Goal: Task Accomplishment & Management: Manage account settings

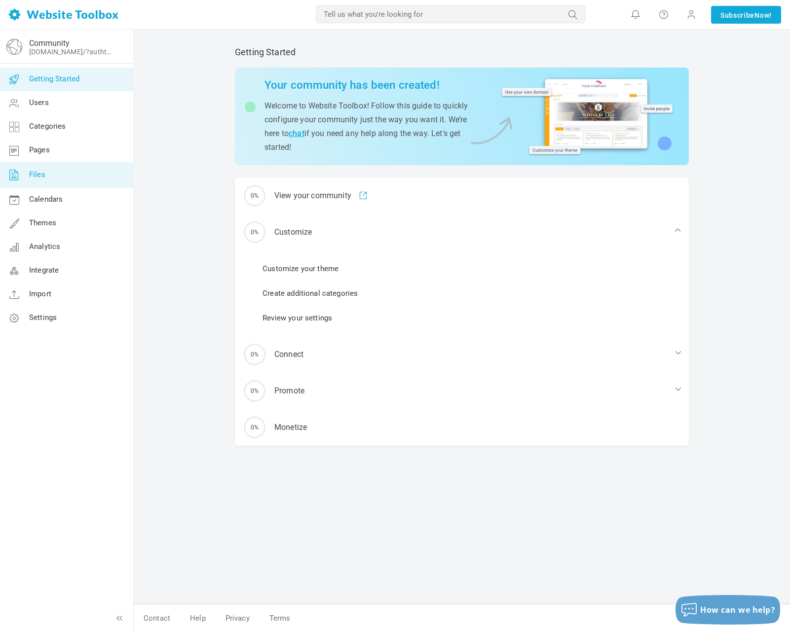
click at [43, 175] on span "Files" at bounding box center [37, 174] width 16 height 9
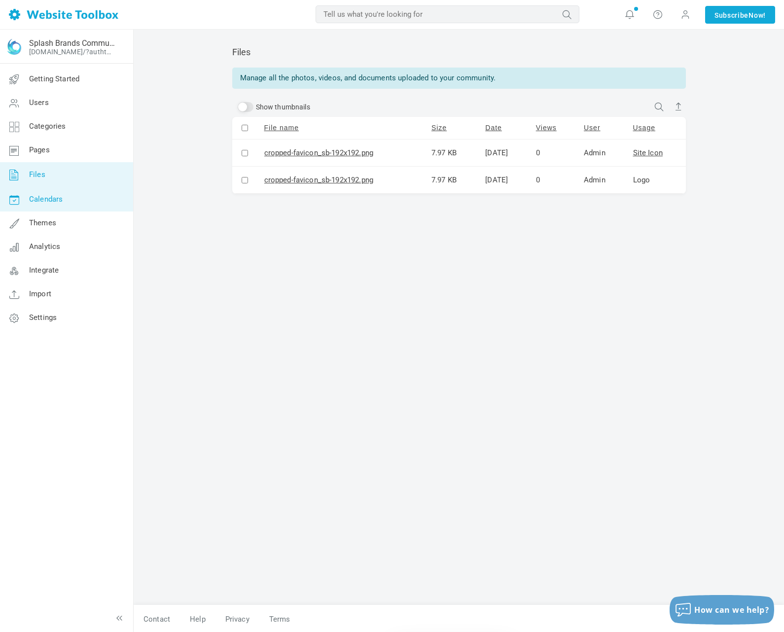
click at [43, 208] on link "Calendars" at bounding box center [67, 200] width 134 height 24
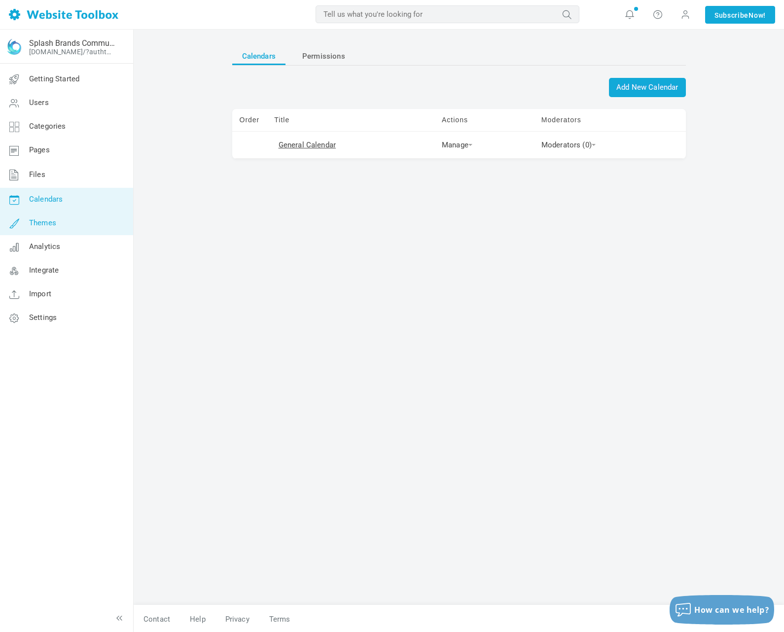
click at [48, 224] on span "Themes" at bounding box center [42, 222] width 27 height 9
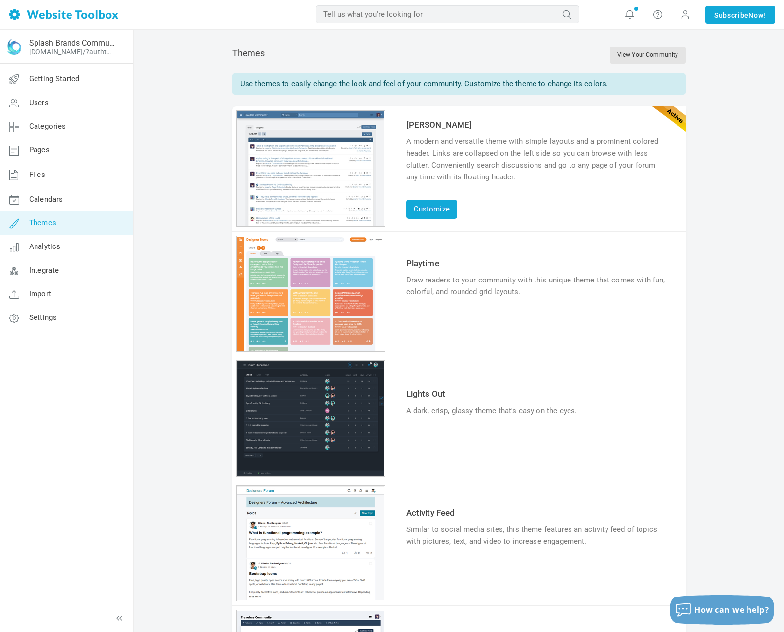
click at [458, 322] on link "Try & Customize" at bounding box center [442, 323] width 72 height 16
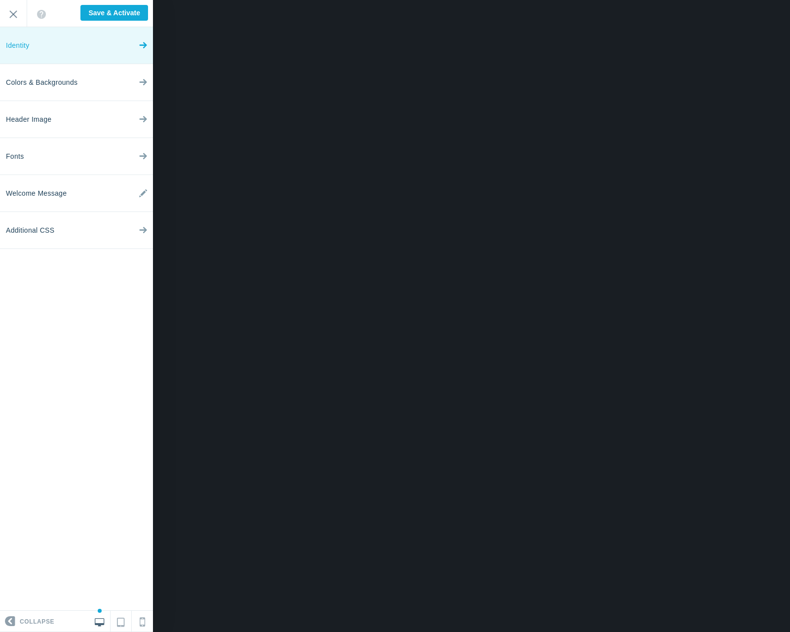
click at [35, 49] on link "Identity" at bounding box center [76, 45] width 153 height 37
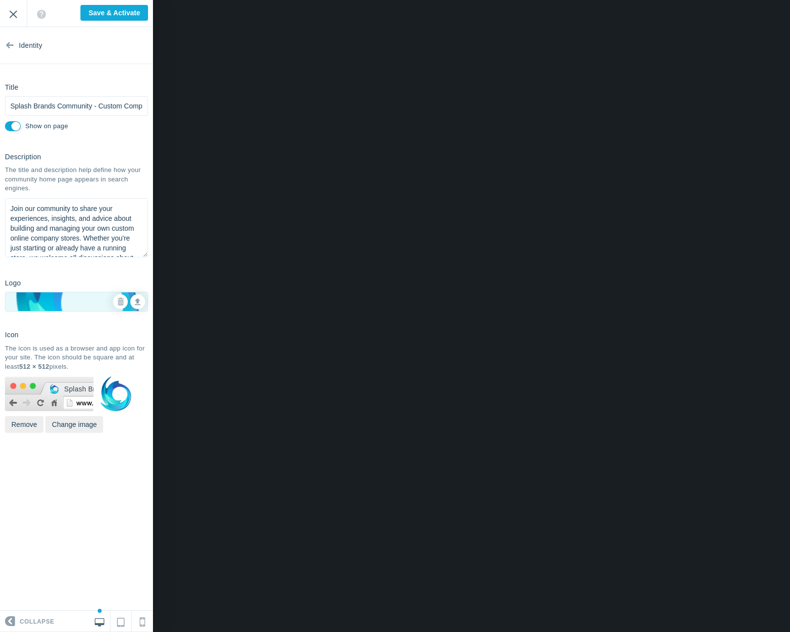
click at [12, 17] on input "Exit" at bounding box center [13, 13] width 27 height 27
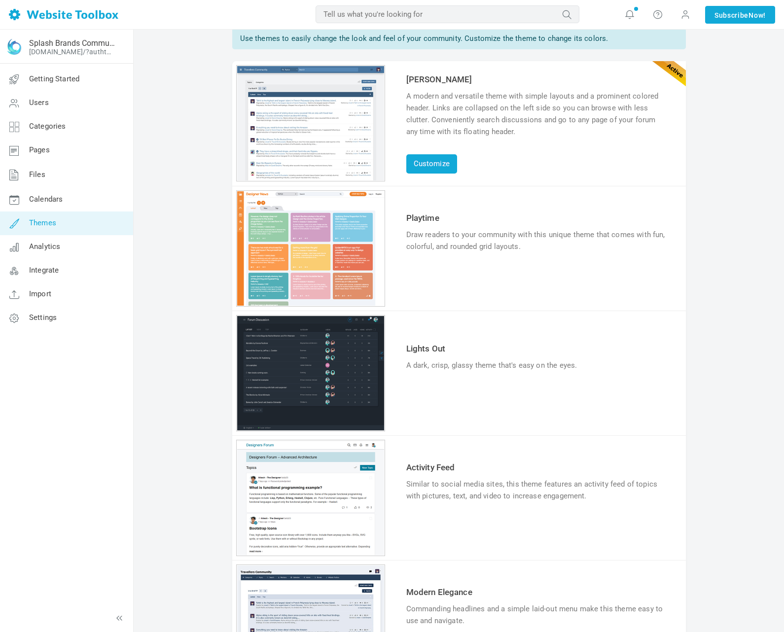
scroll to position [49, 0]
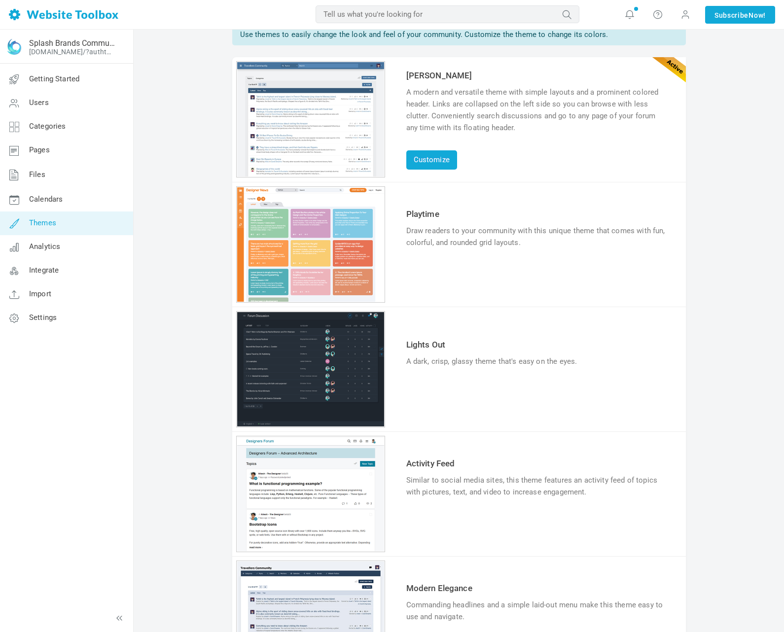
click at [439, 393] on link "Try & Customize" at bounding box center [442, 392] width 72 height 16
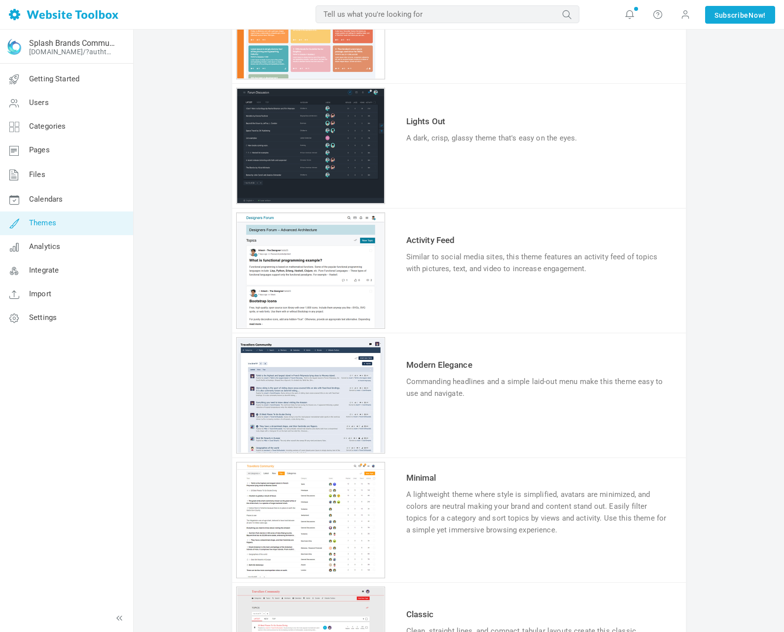
scroll to position [296, 0]
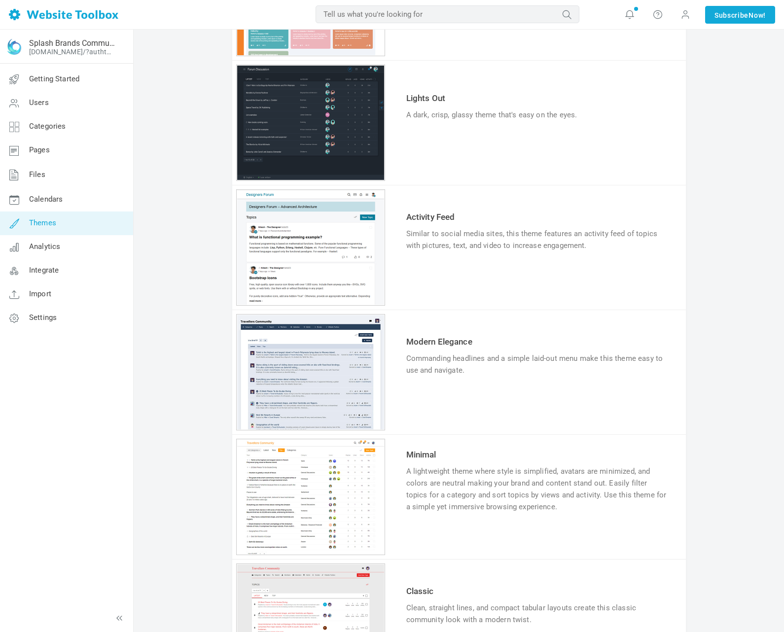
click at [312, 282] on div "1 2 3 4 5 6" at bounding box center [310, 247] width 149 height 116
click at [460, 274] on link "Try & Customize" at bounding box center [442, 276] width 72 height 16
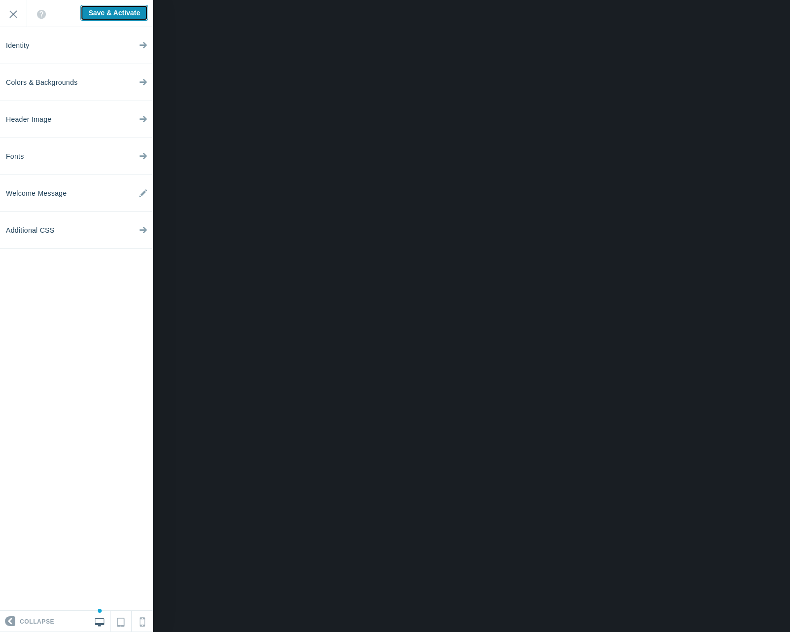
click at [111, 17] on input "Save & Activate" at bounding box center [114, 13] width 68 height 16
type input "Saving..."
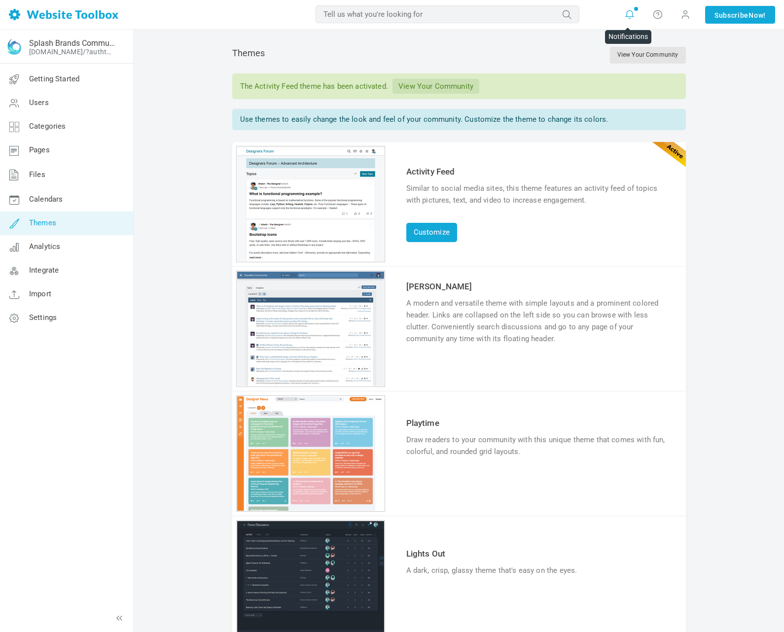
click at [628, 17] on icon at bounding box center [630, 14] width 10 height 11
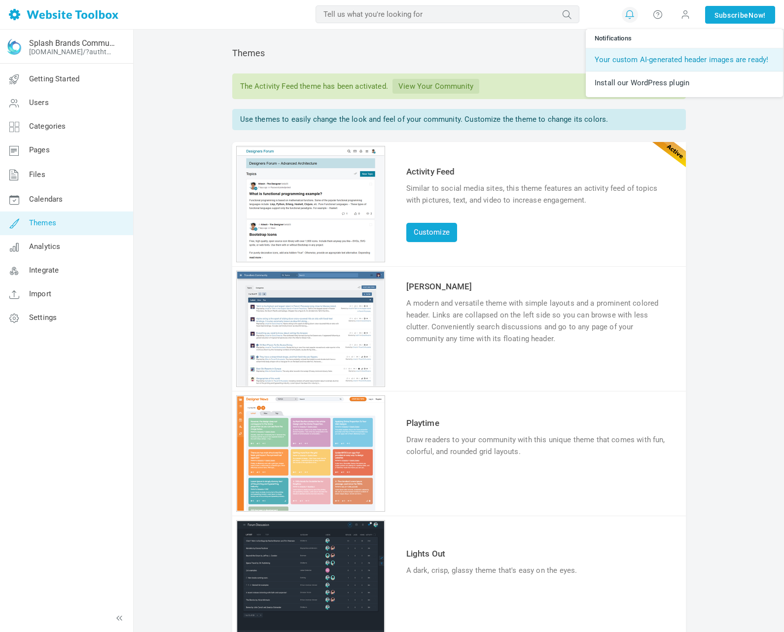
click at [637, 62] on link "Your custom AI-generated header images are ready!" at bounding box center [684, 59] width 197 height 23
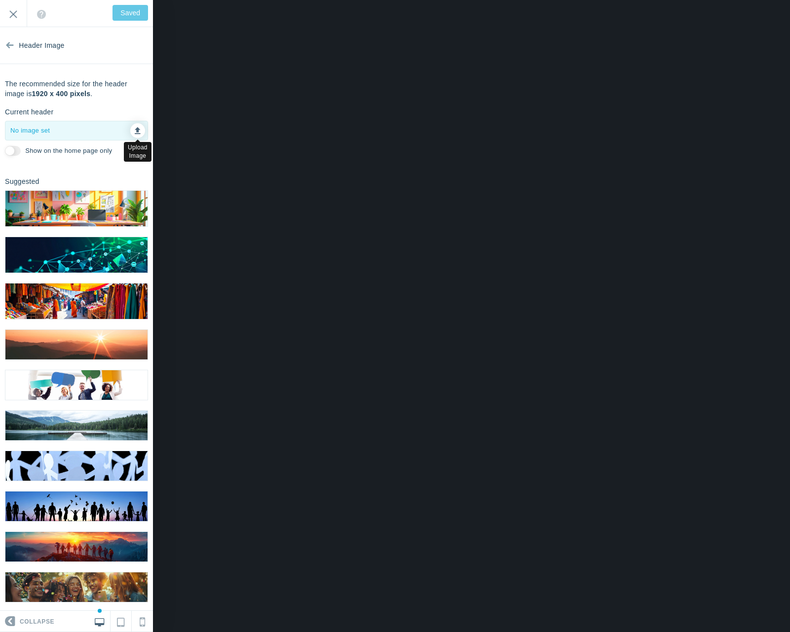
click at [135, 130] on icon at bounding box center [138, 129] width 6 height 7
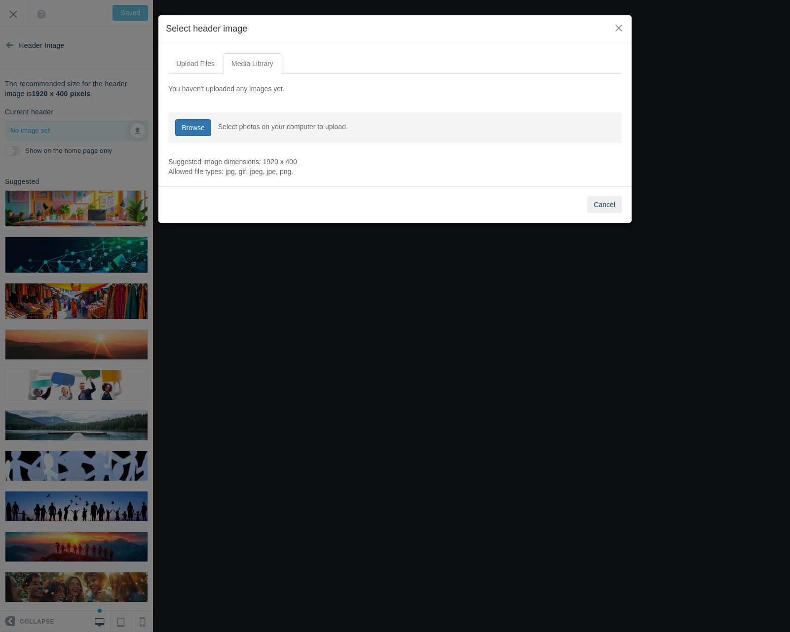
click at [189, 128] on link "Browse" at bounding box center [193, 127] width 36 height 17
type input "C:\fakepath\SBWebsite_Wave_Shape_WholeScreenWidth_4.png"
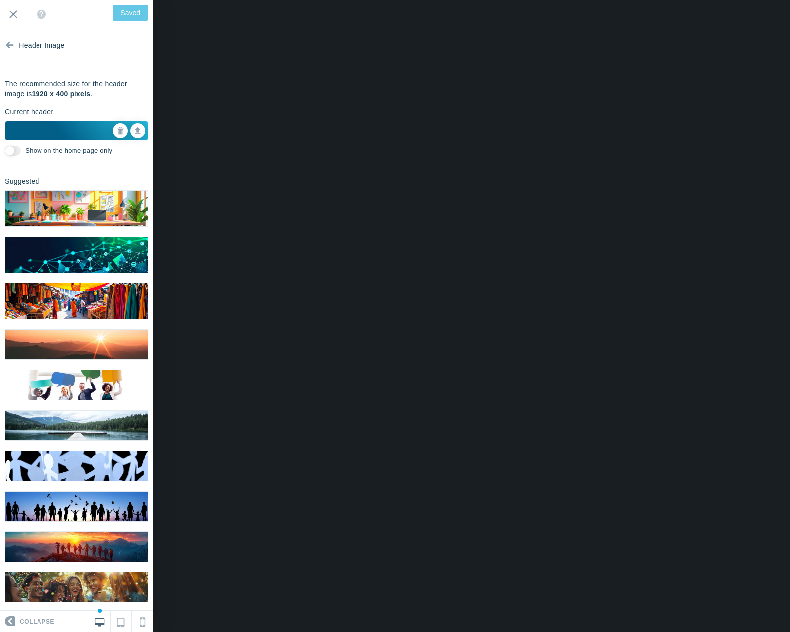
type input "Save"
click at [117, 132] on icon at bounding box center [120, 130] width 7 height 7
click at [135, 133] on icon at bounding box center [138, 129] width 6 height 7
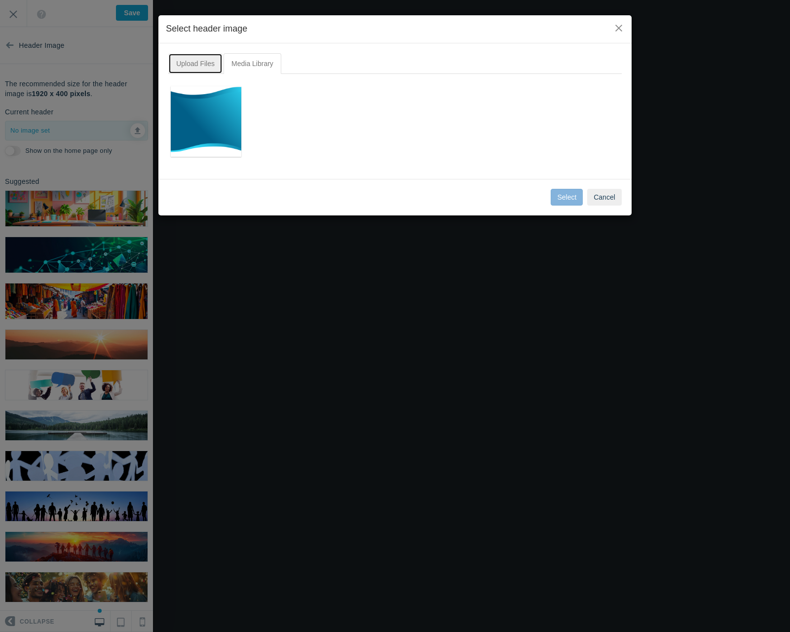
click at [193, 62] on link "Upload Files" at bounding box center [195, 63] width 54 height 21
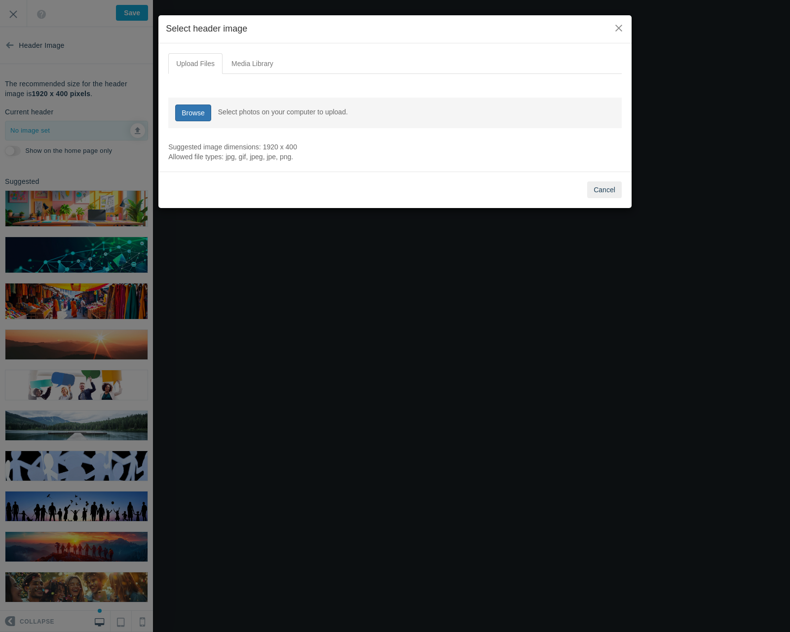
click at [190, 118] on link "Browse" at bounding box center [193, 113] width 36 height 17
click at [601, 186] on button "Cancel" at bounding box center [604, 189] width 35 height 17
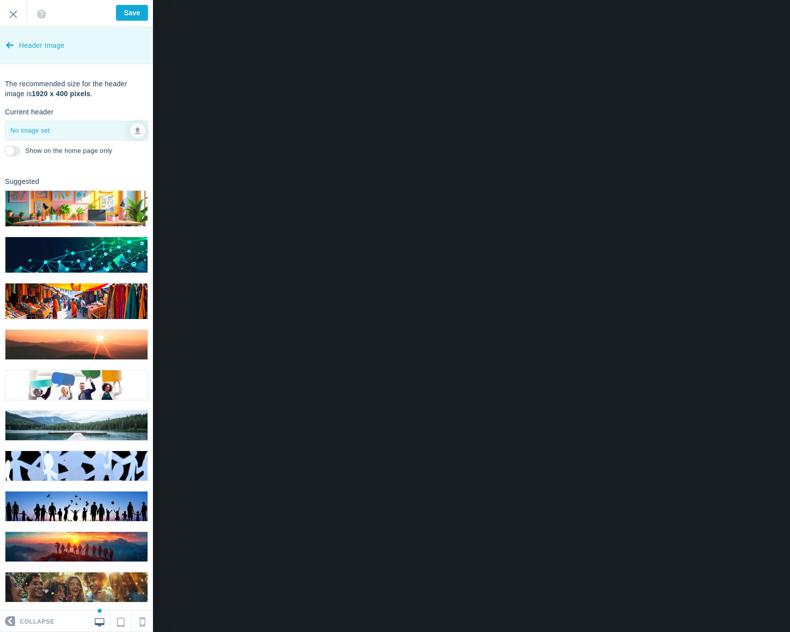
click at [10, 50] on icon at bounding box center [10, 43] width 8 height 37
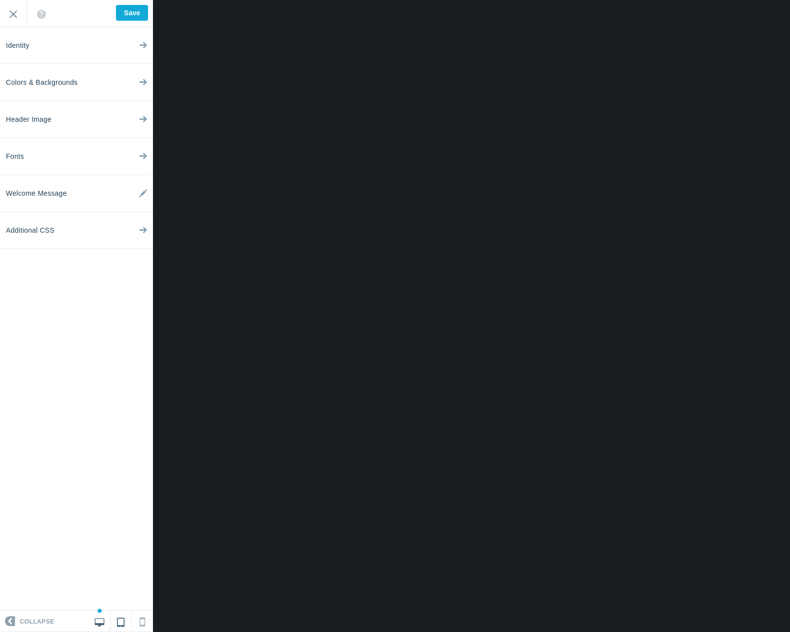
click at [121, 628] on link at bounding box center [120, 621] width 21 height 21
click at [101, 624] on icon at bounding box center [99, 620] width 9 height 9
click at [28, 90] on span "Colors & Backgrounds" at bounding box center [42, 82] width 72 height 37
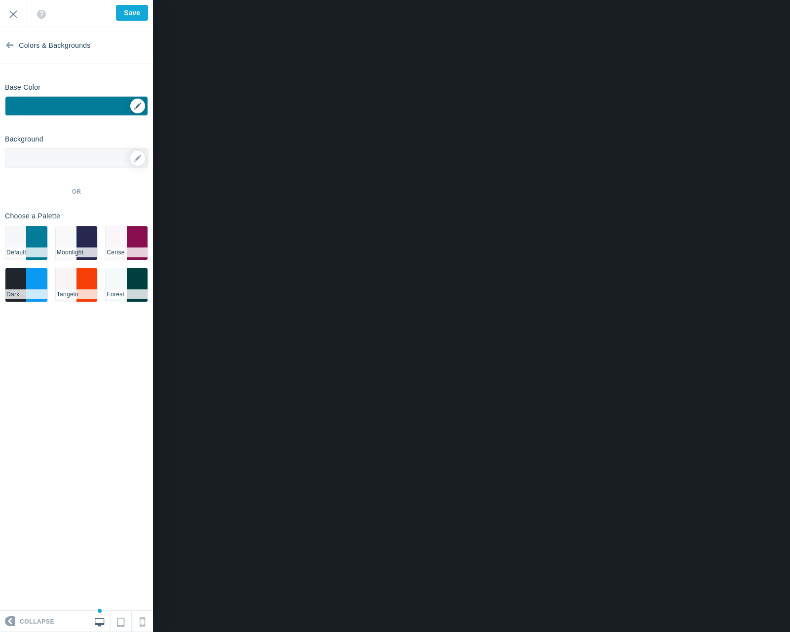
click at [136, 106] on div "▼" at bounding box center [76, 109] width 142 height 25
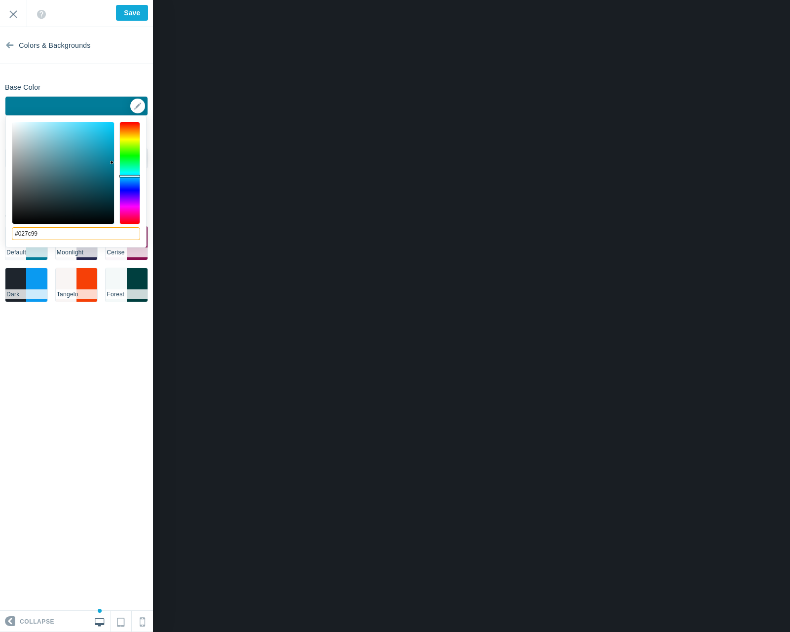
drag, startPoint x: 59, startPoint y: 238, endPoint x: -7, endPoint y: 236, distance: 66.6
click at [0, 0] on html "Loading... Loading... Collapse Identity Colors & Backgrounds Header Image Fonts…" at bounding box center [395, 0] width 790 height 0
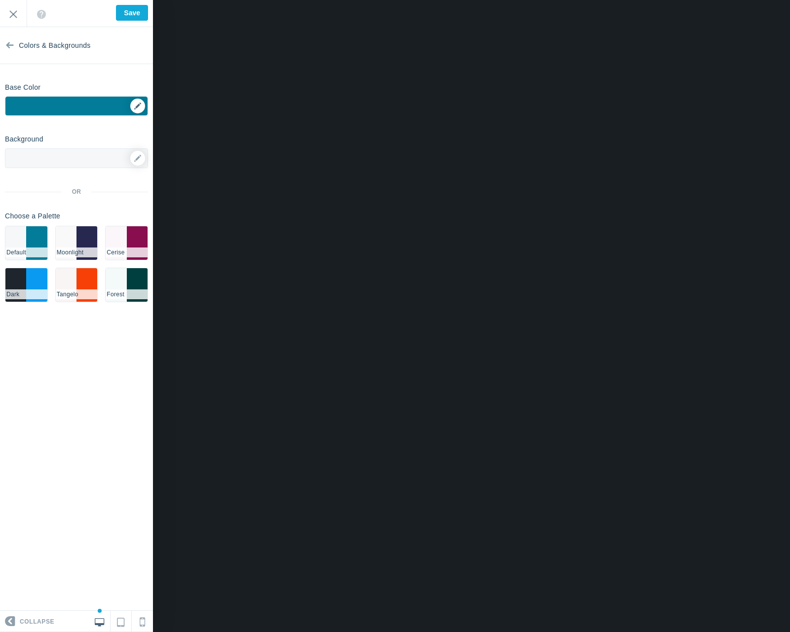
click at [131, 103] on div "▼" at bounding box center [76, 109] width 142 height 25
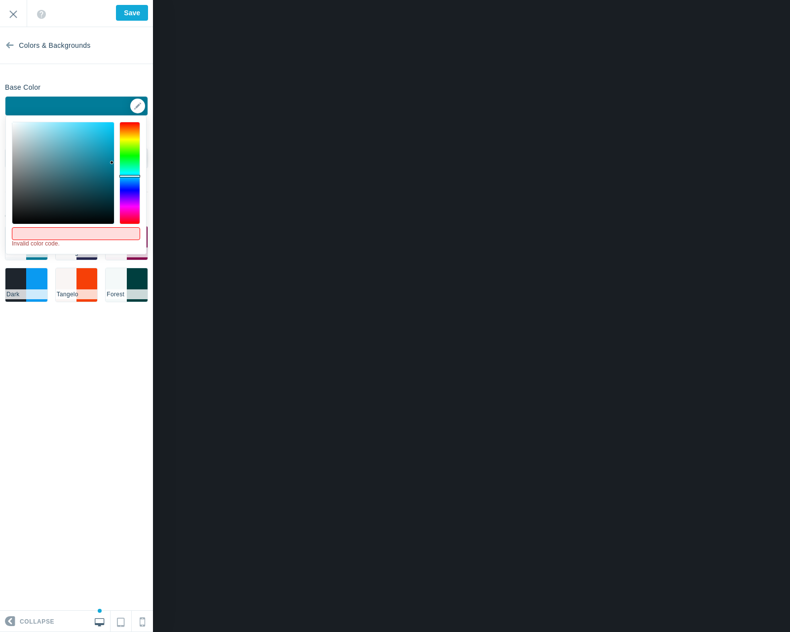
paste input "#014765"
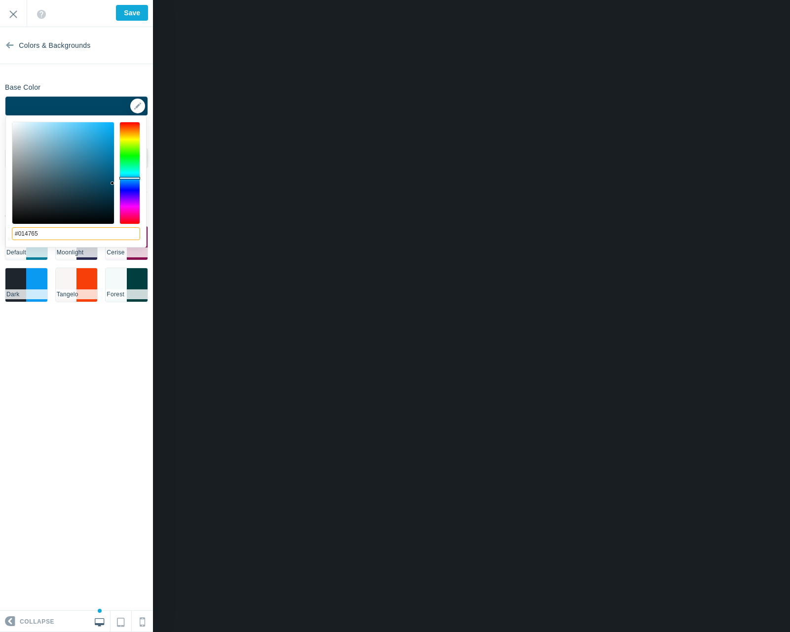
type input "#014765"
click at [93, 334] on section "Colors & Backgrounds Base Color #014765 ▼ Background Options Select Image ▼ Pos…" at bounding box center [76, 319] width 153 height 584
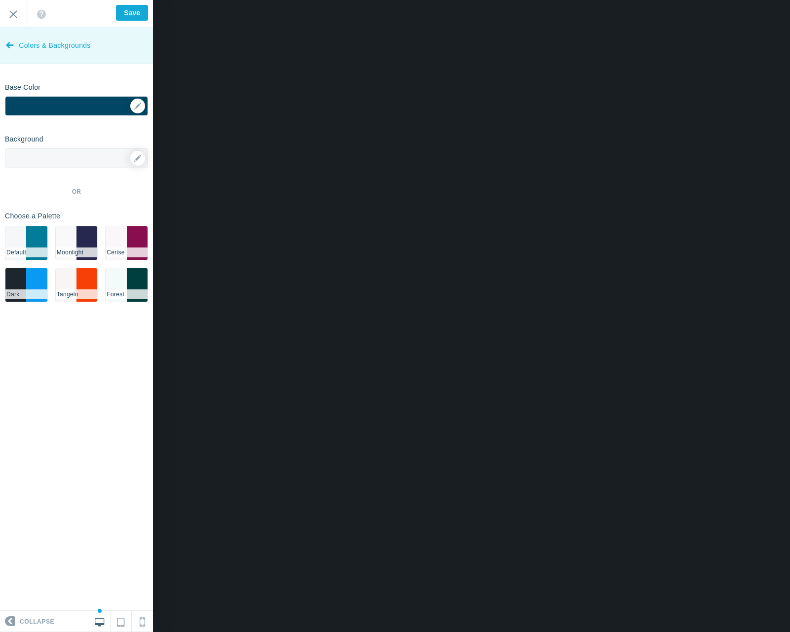
click at [10, 48] on icon at bounding box center [10, 43] width 8 height 37
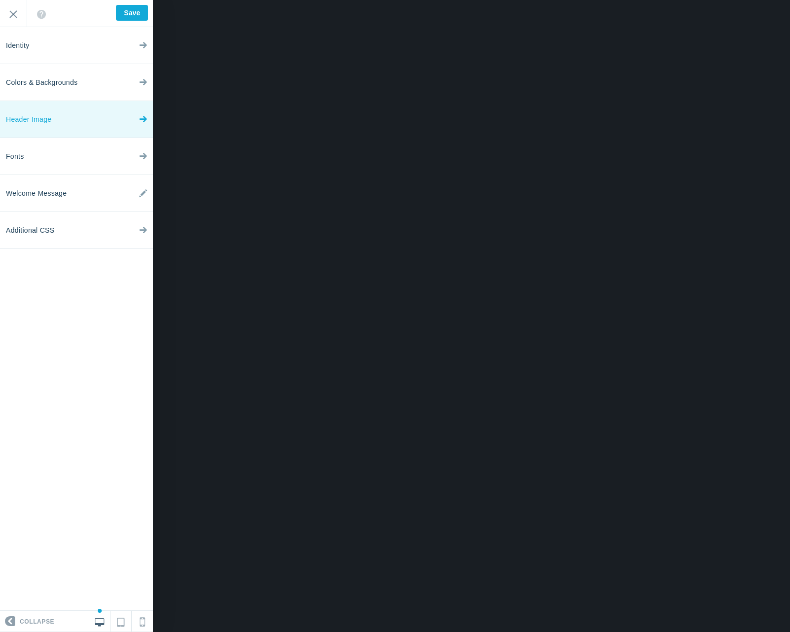
click at [59, 132] on link "Header Image" at bounding box center [76, 119] width 153 height 37
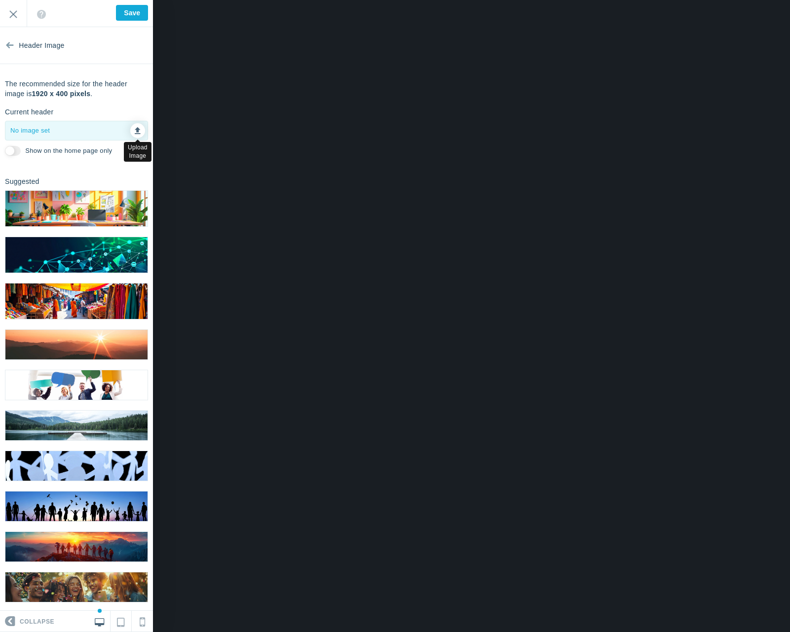
click at [135, 133] on icon at bounding box center [138, 129] width 6 height 7
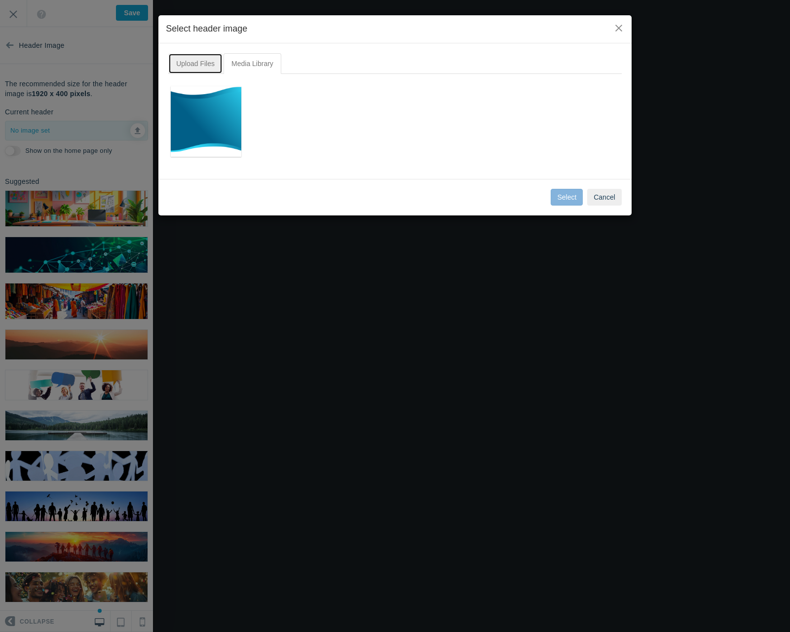
click at [188, 69] on link "Upload Files" at bounding box center [195, 63] width 54 height 21
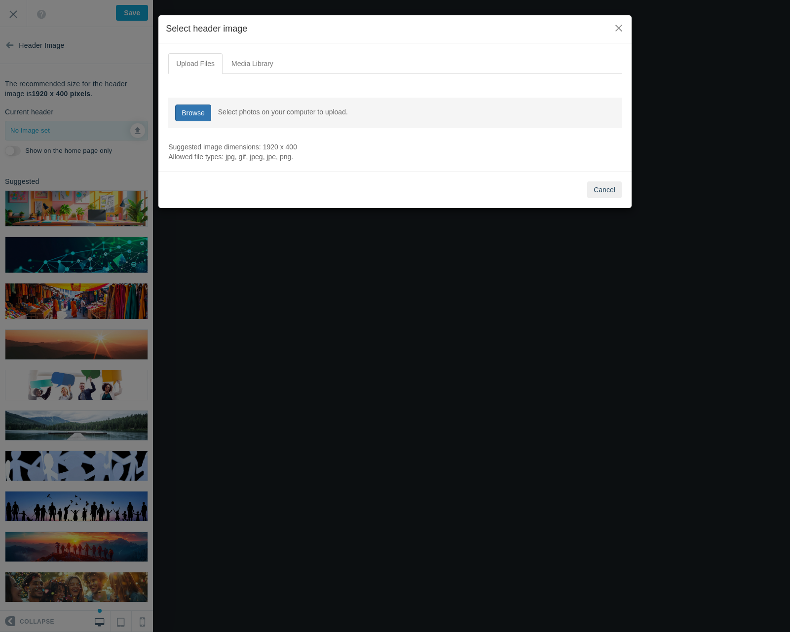
click at [183, 119] on link "Browse" at bounding box center [193, 113] width 36 height 17
type input "C:\fakepath\sb wave.png"
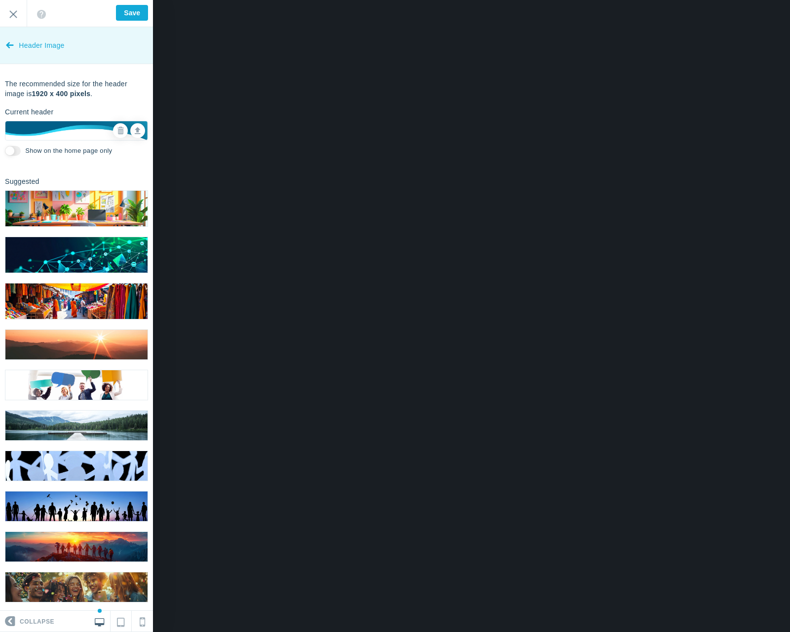
click at [12, 53] on icon at bounding box center [10, 43] width 8 height 37
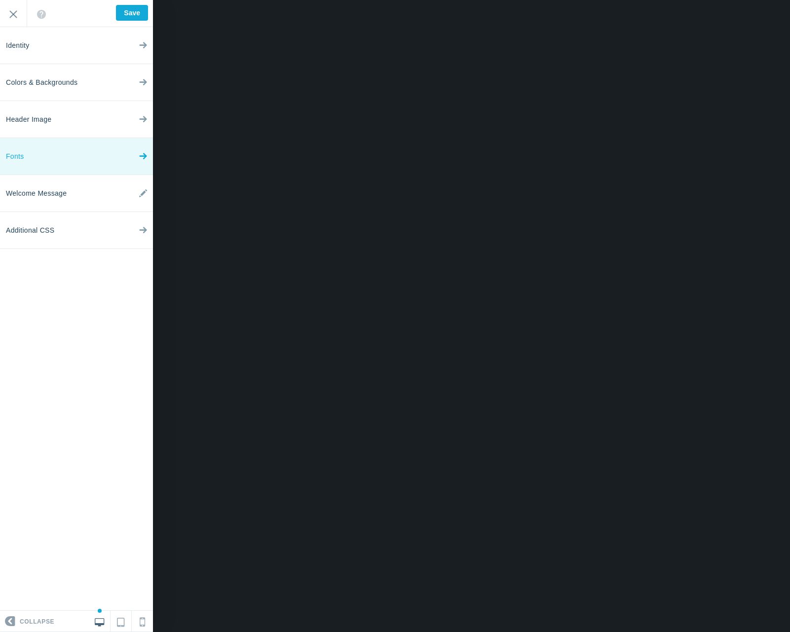
click at [17, 146] on span "Fonts" at bounding box center [15, 156] width 18 height 37
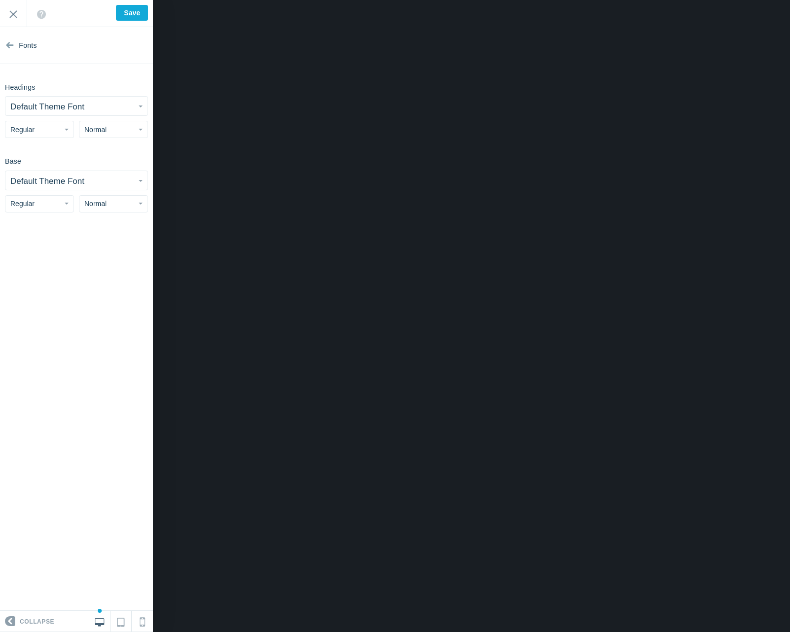
click at [39, 136] on button "Regular" at bounding box center [39, 129] width 69 height 17
click at [41, 109] on small "Default Theme Font" at bounding box center [47, 106] width 74 height 9
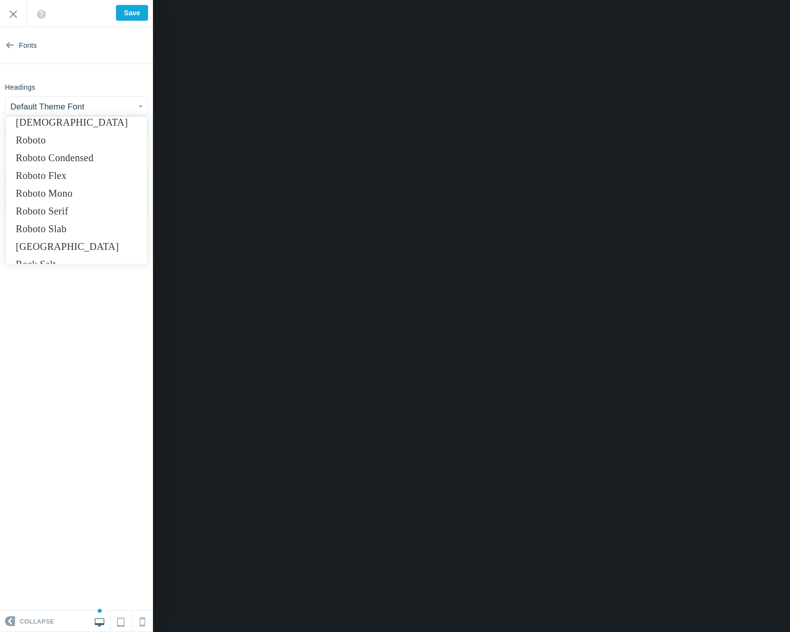
scroll to position [6419, 0]
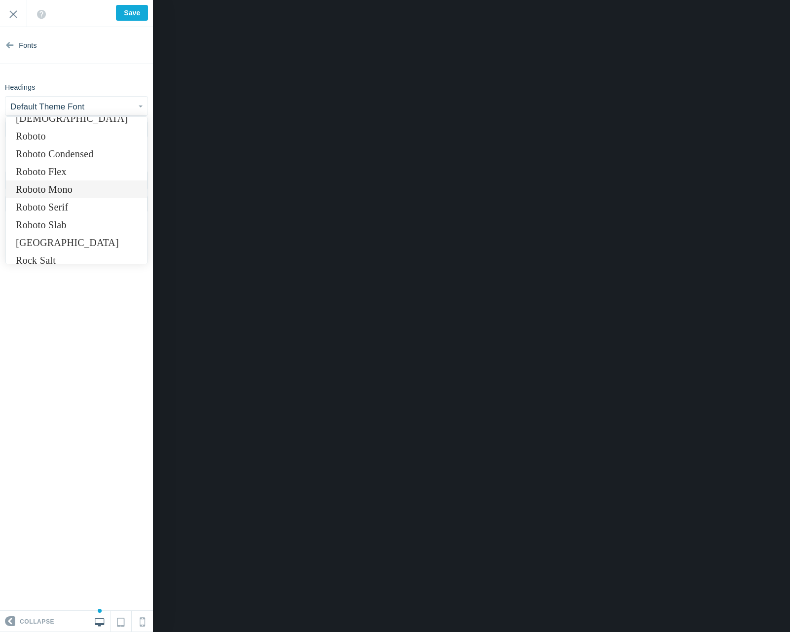
click at [95, 190] on link "Roboto Mono" at bounding box center [76, 189] width 141 height 18
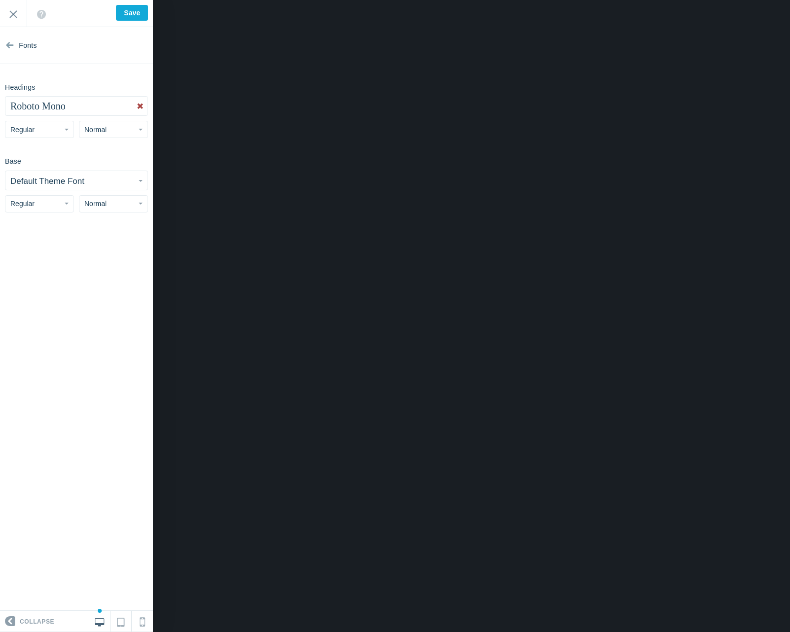
click at [46, 182] on small "Default Theme Font" at bounding box center [47, 181] width 74 height 9
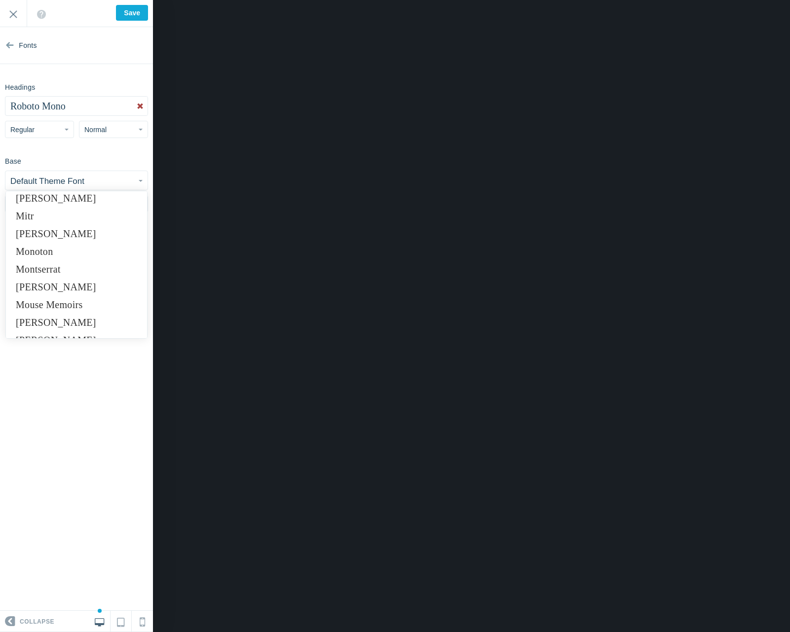
scroll to position [4659, 0]
click at [85, 270] on link "Montserrat" at bounding box center [76, 266] width 141 height 18
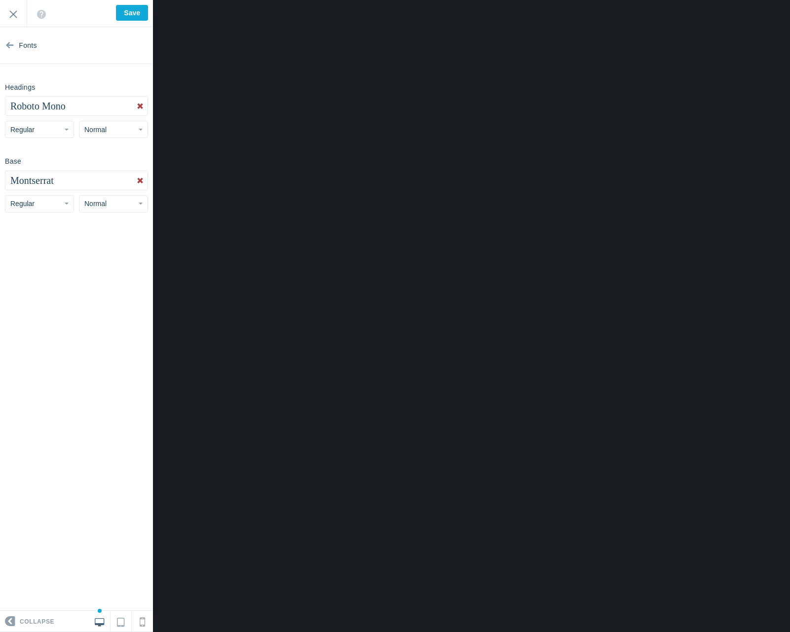
click at [72, 181] on button "Montserrat" at bounding box center [76, 180] width 142 height 19
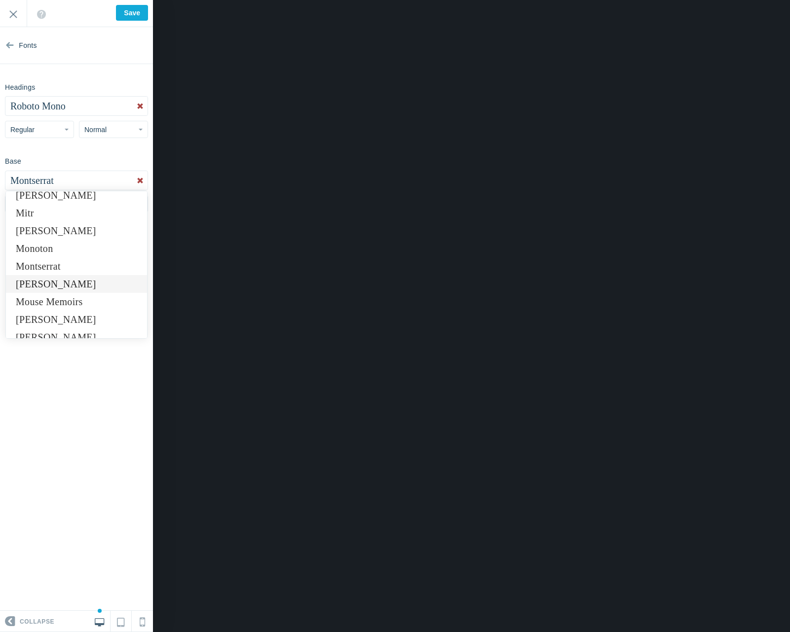
click at [75, 288] on link "[PERSON_NAME]" at bounding box center [76, 284] width 141 height 18
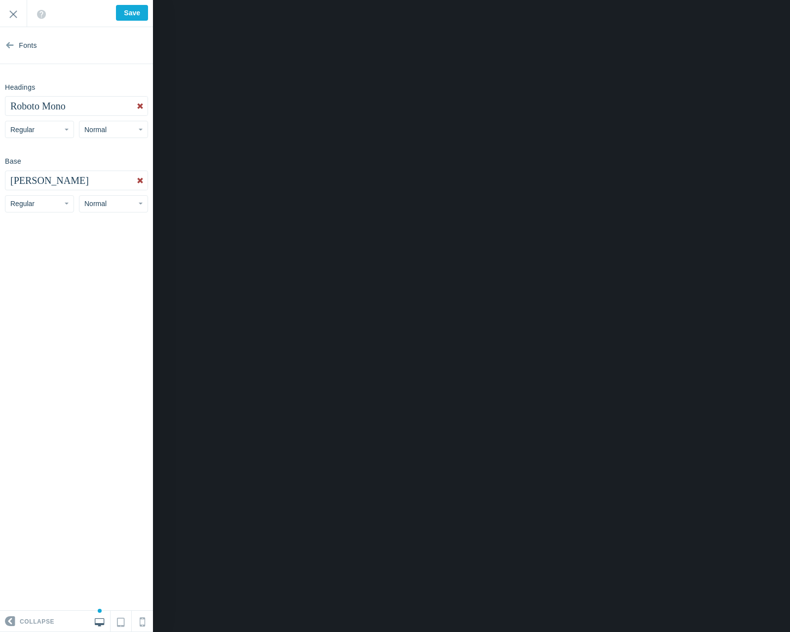
click at [51, 185] on span "[PERSON_NAME]" at bounding box center [49, 180] width 78 height 11
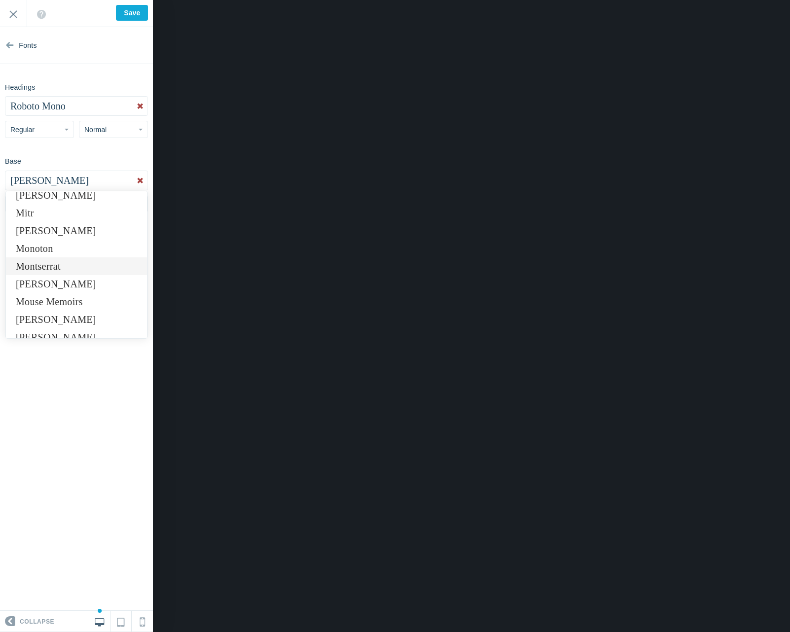
click at [41, 266] on link "Montserrat" at bounding box center [76, 266] width 141 height 18
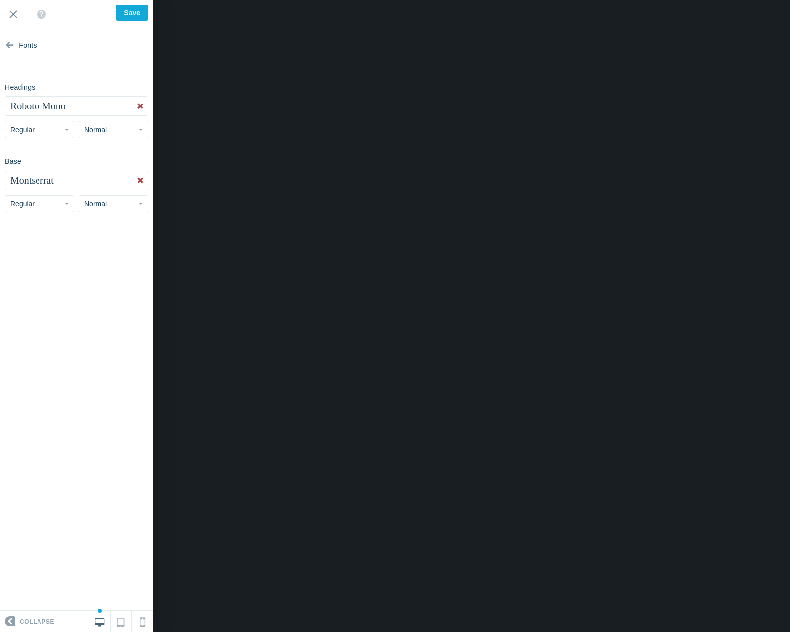
click at [37, 111] on span "Roboto Mono" at bounding box center [37, 106] width 55 height 11
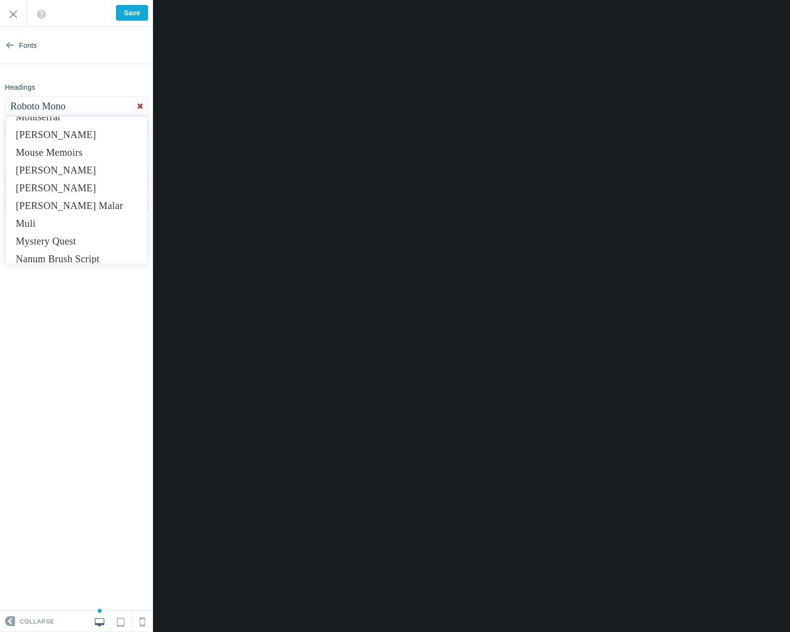
scroll to position [4701, 0]
click at [79, 155] on link "Montserrat" at bounding box center [76, 150] width 141 height 18
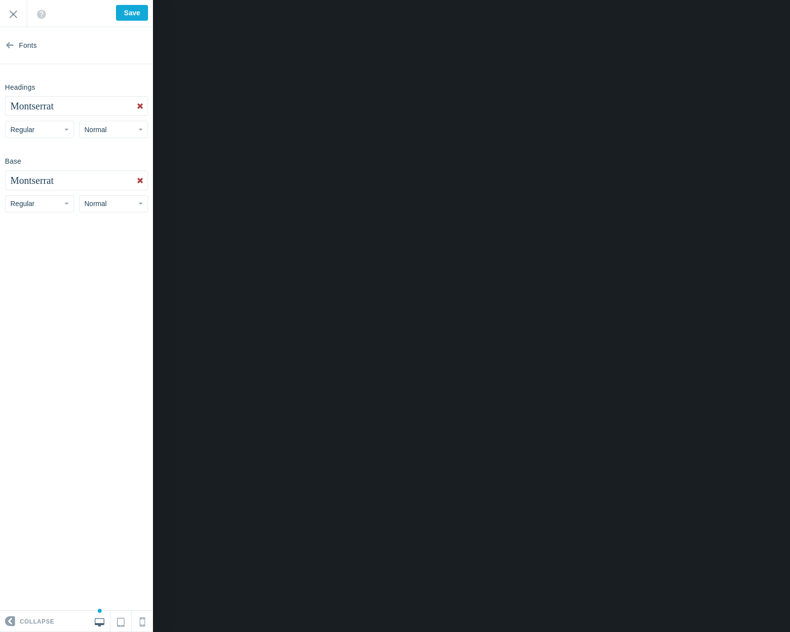
click at [77, 179] on button "Montserrat" at bounding box center [76, 180] width 142 height 19
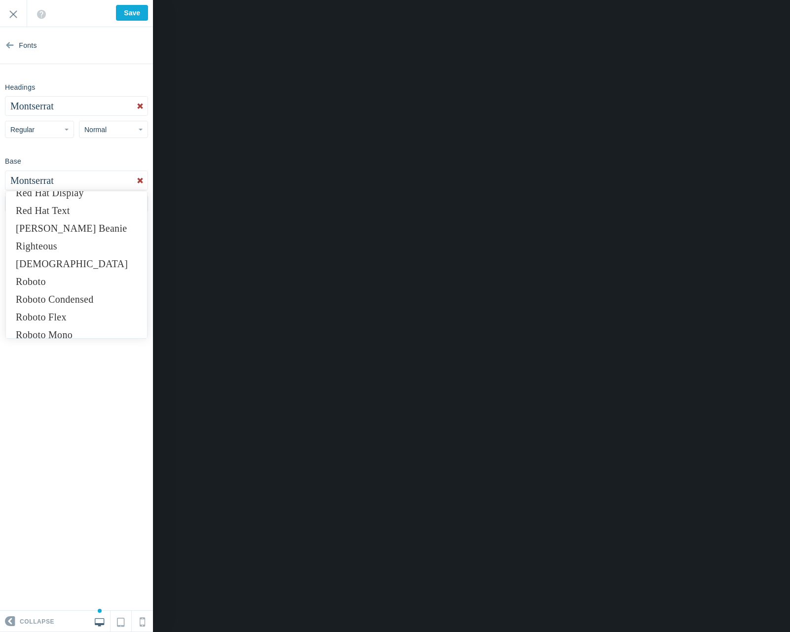
scroll to position [6385, 0]
click at [61, 249] on link "Roboto" at bounding box center [76, 245] width 141 height 18
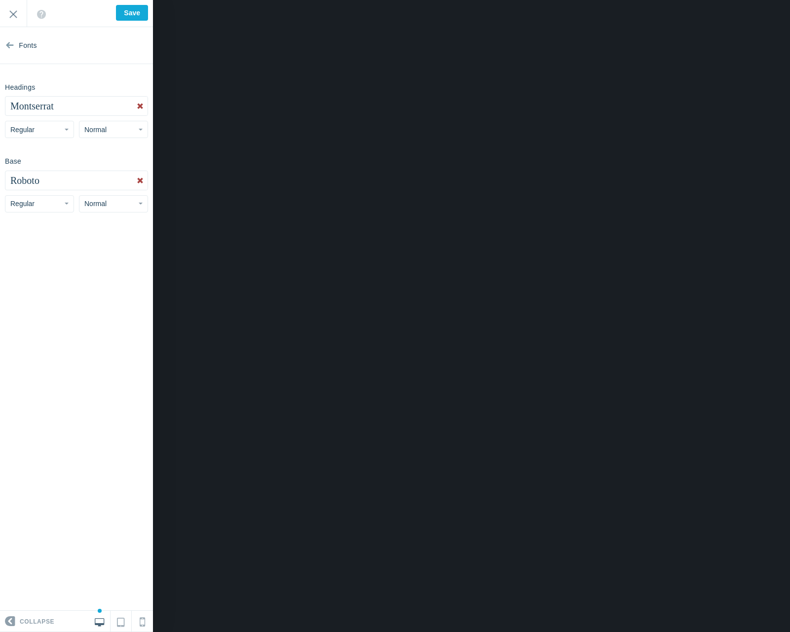
click at [46, 180] on button "Roboto" at bounding box center [76, 180] width 142 height 19
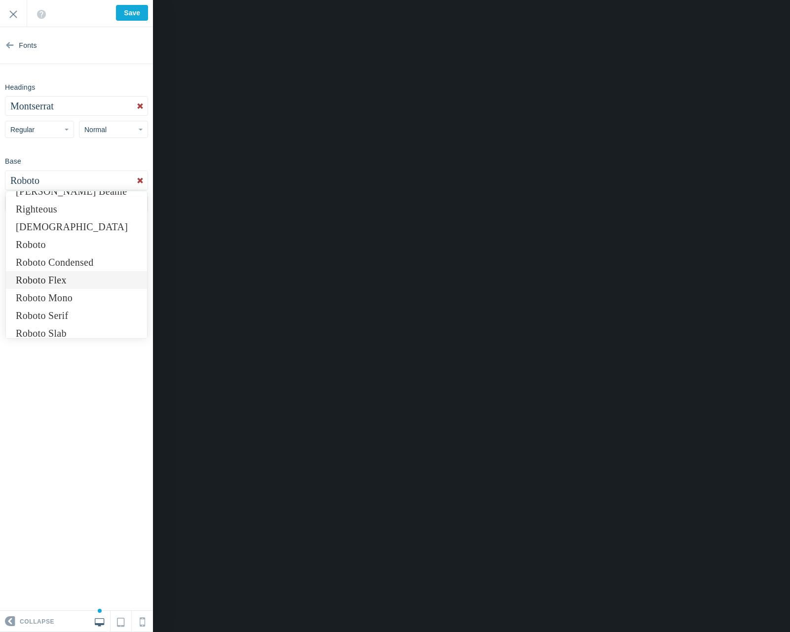
click at [63, 273] on link "Roboto Flex" at bounding box center [76, 280] width 141 height 18
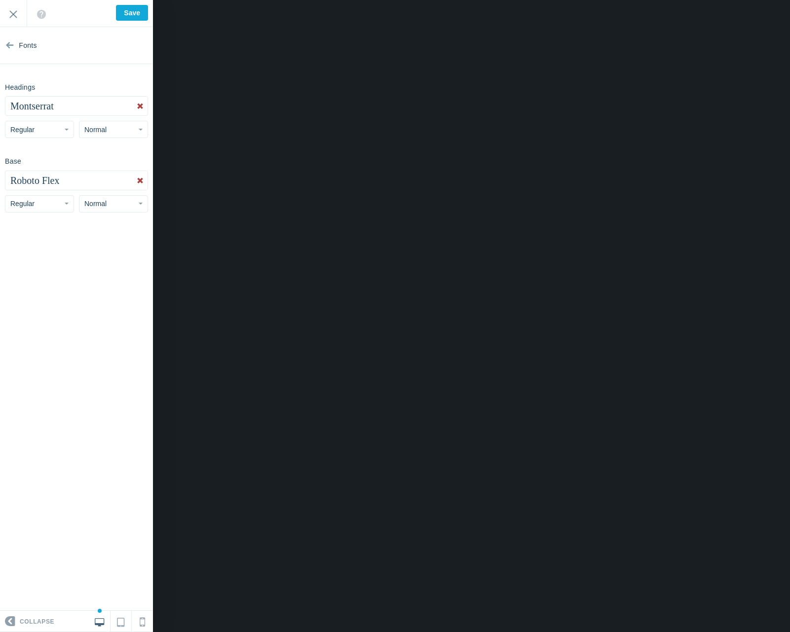
click at [72, 108] on button "Montserrat" at bounding box center [76, 106] width 142 height 19
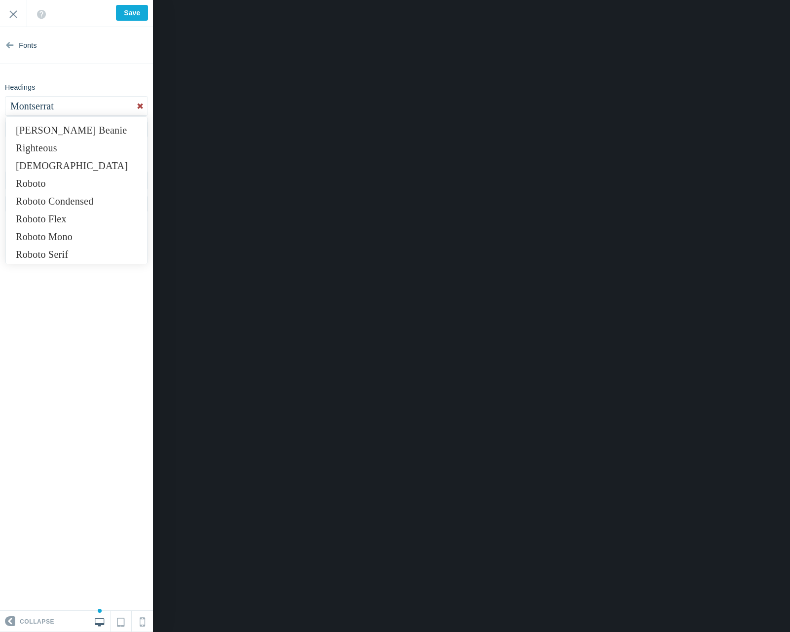
scroll to position [6378, 0]
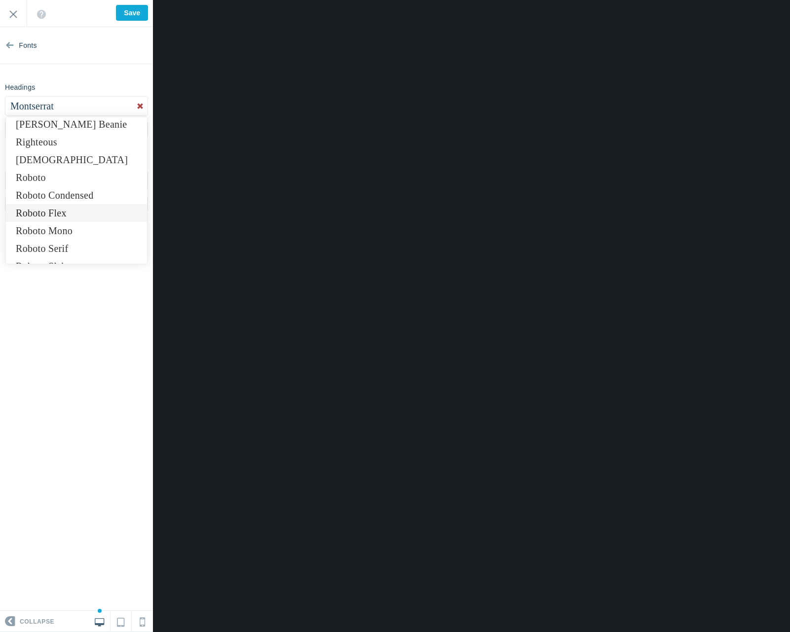
click at [64, 212] on link "Roboto Flex" at bounding box center [76, 213] width 141 height 18
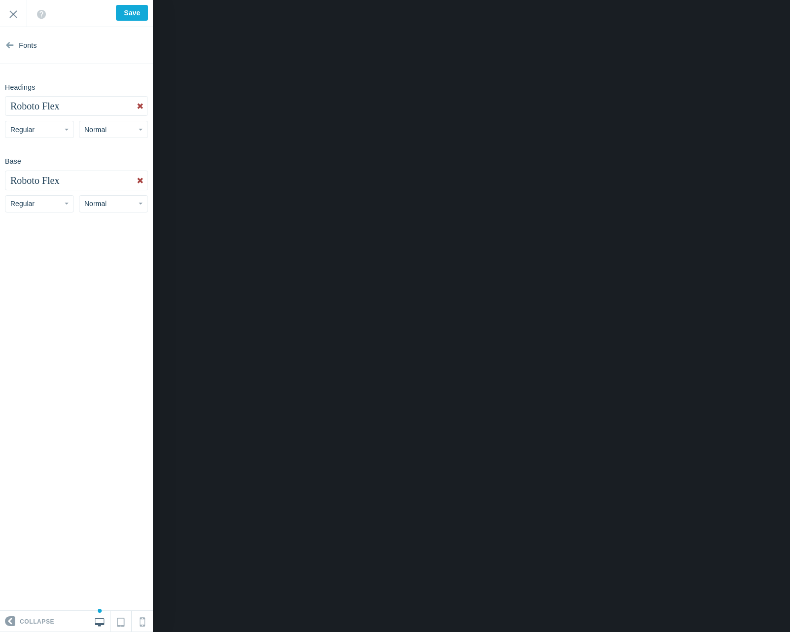
click at [44, 105] on span "Roboto Flex" at bounding box center [34, 106] width 49 height 11
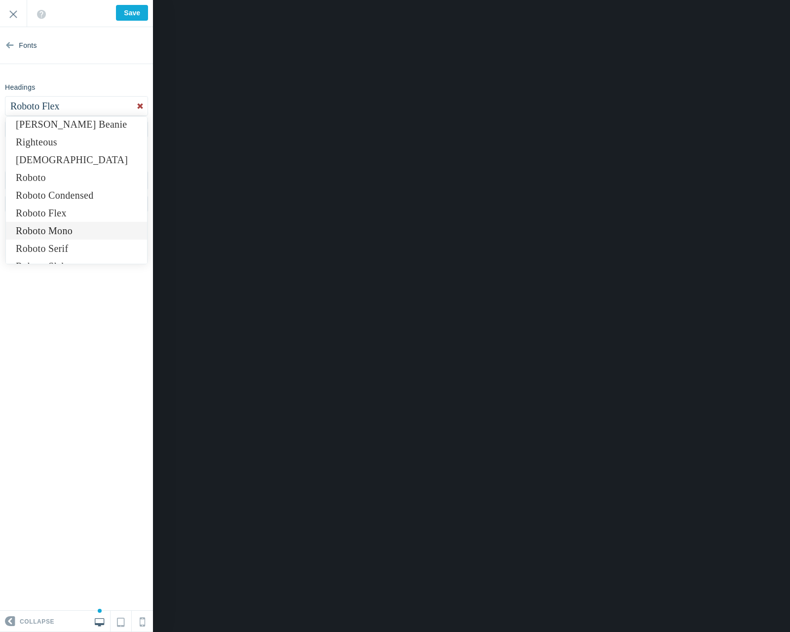
click at [63, 228] on link "Roboto Mono" at bounding box center [76, 231] width 141 height 18
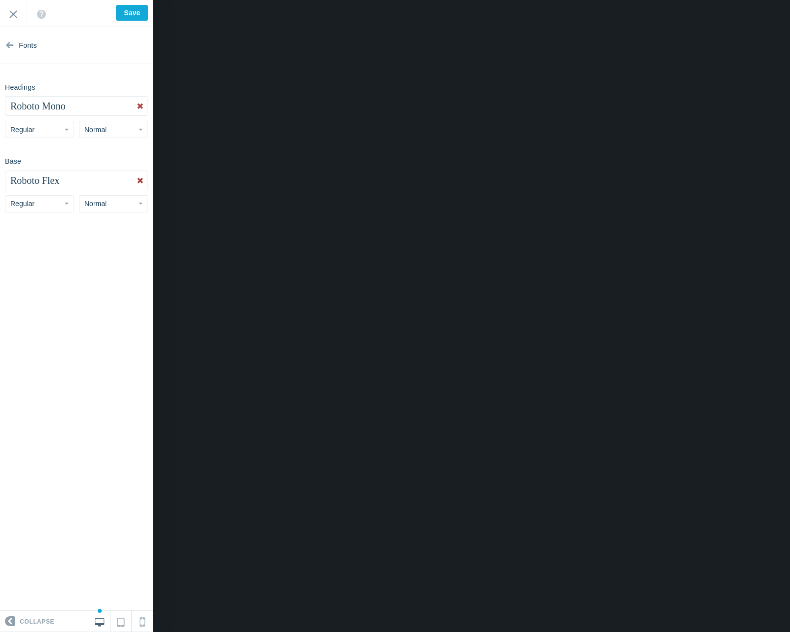
click at [48, 108] on span "Roboto Mono" at bounding box center [37, 106] width 55 height 11
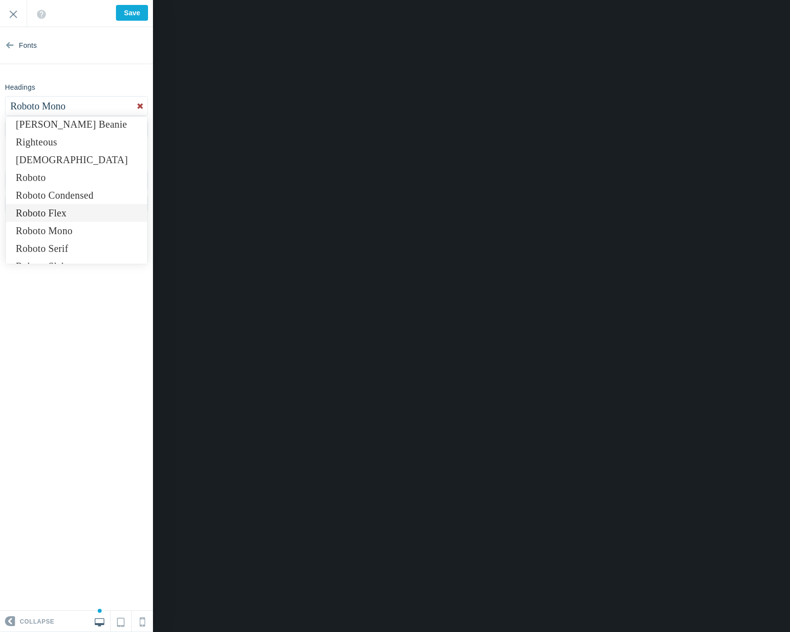
click at [53, 209] on link "Roboto Flex" at bounding box center [76, 213] width 141 height 18
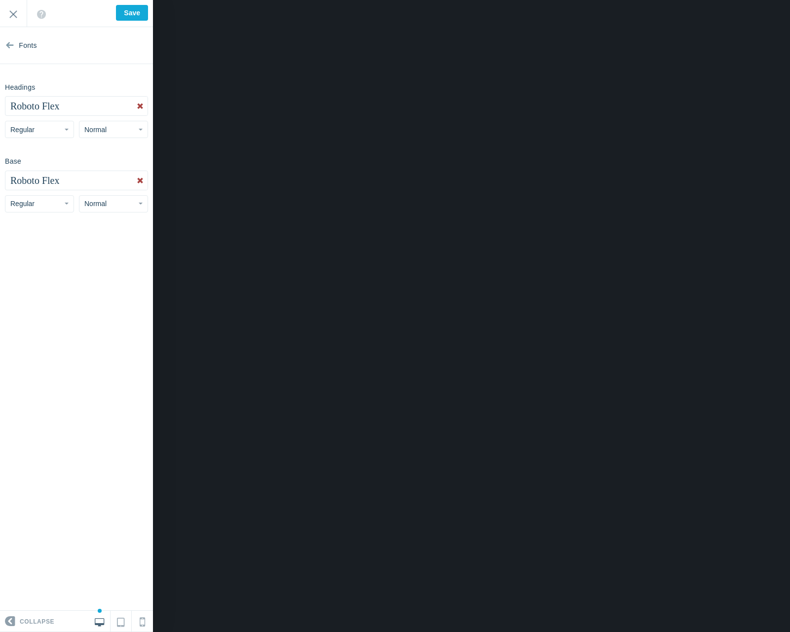
click at [46, 110] on span "Roboto Flex" at bounding box center [34, 106] width 49 height 11
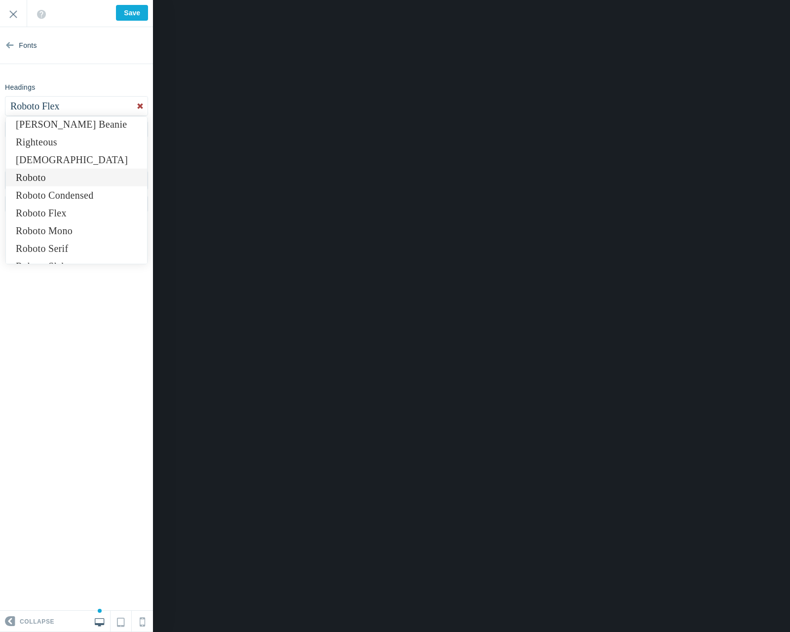
click at [41, 178] on link "Roboto" at bounding box center [76, 178] width 141 height 18
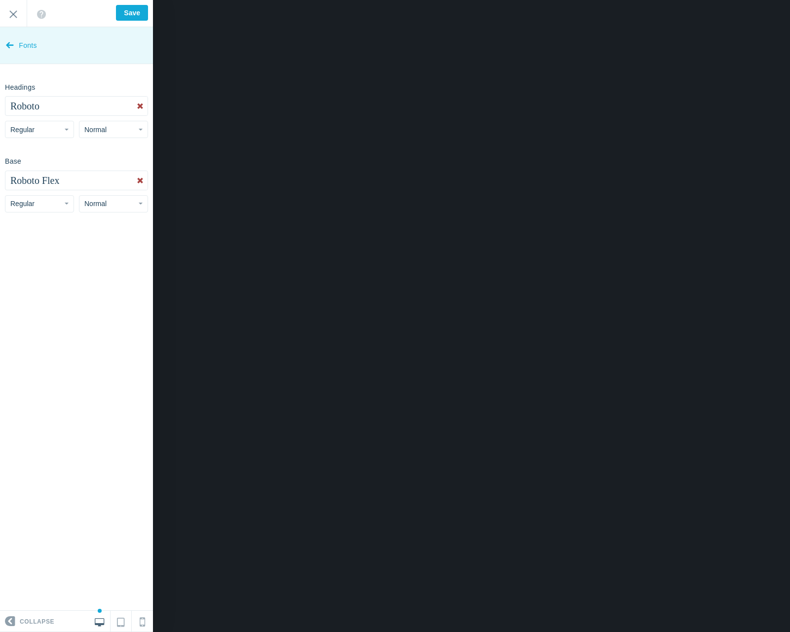
click at [5, 44] on link "Fonts" at bounding box center [76, 45] width 153 height 37
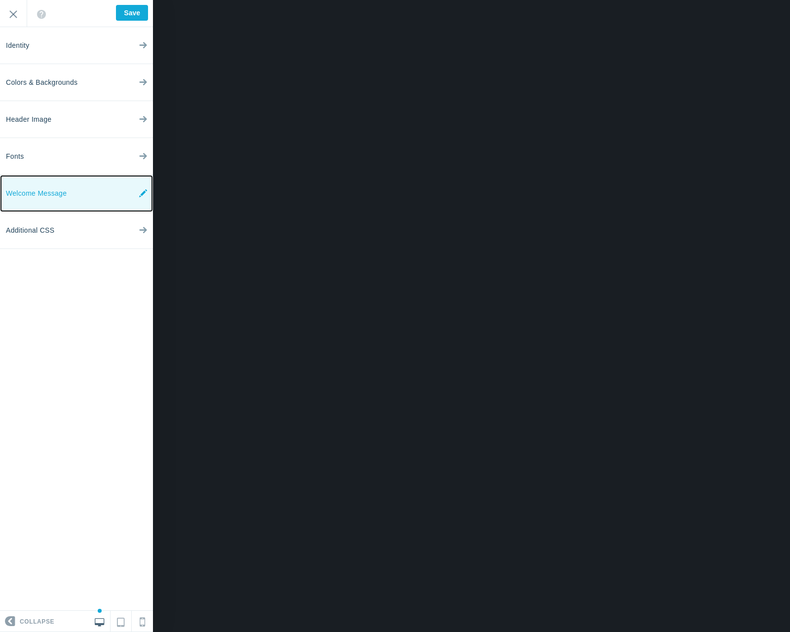
click at [53, 203] on span "Welcome Message" at bounding box center [36, 193] width 61 height 37
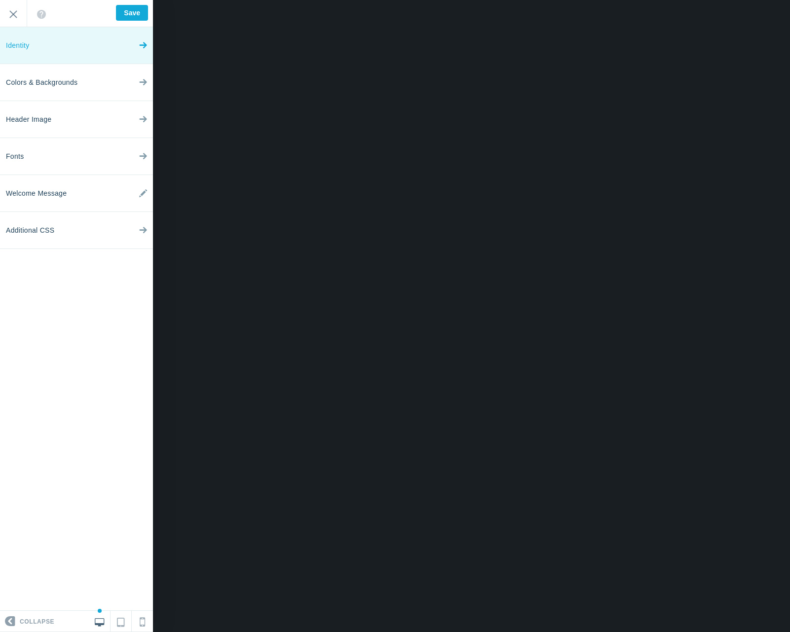
click at [80, 54] on link "Identity" at bounding box center [76, 45] width 153 height 37
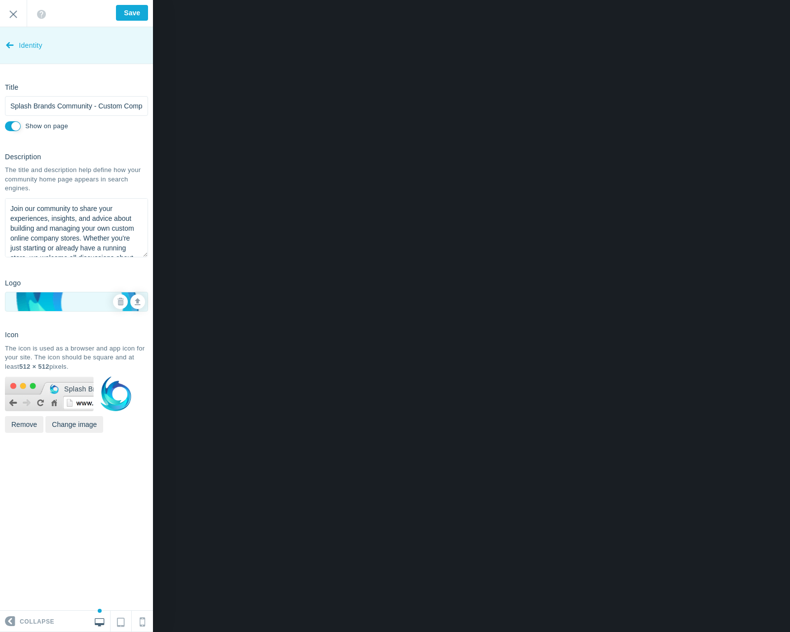
click at [20, 48] on span "Identity" at bounding box center [31, 45] width 24 height 37
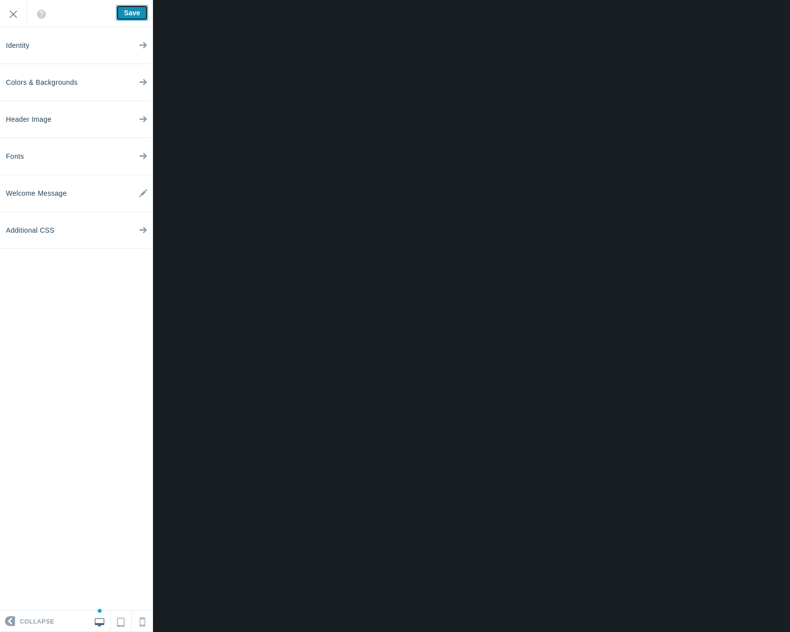
click at [132, 11] on input "Save" at bounding box center [132, 13] width 32 height 16
type input "Saved"
click at [13, 17] on input "Exit" at bounding box center [13, 13] width 27 height 27
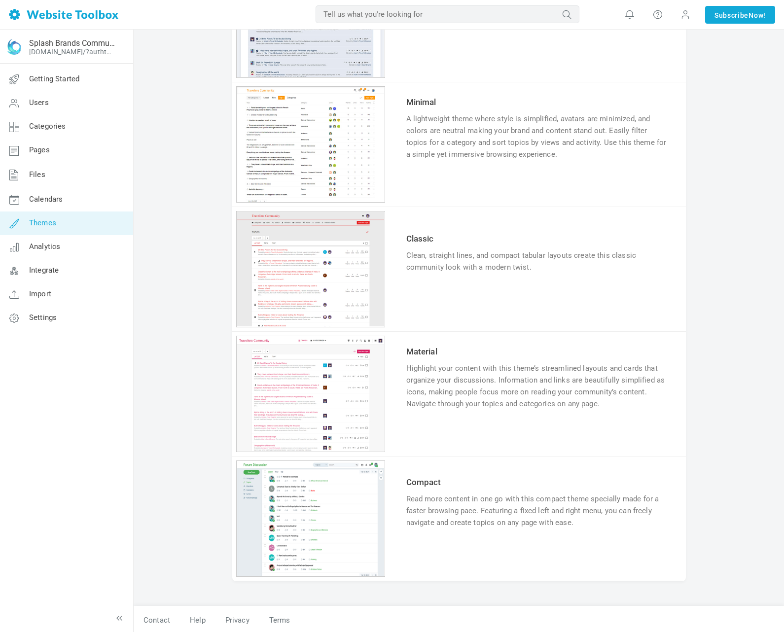
scroll to position [685, 0]
click at [57, 42] on link "Splash Brands Community - Custom Company Stores" at bounding box center [72, 42] width 86 height 9
